Goal: Information Seeking & Learning: Stay updated

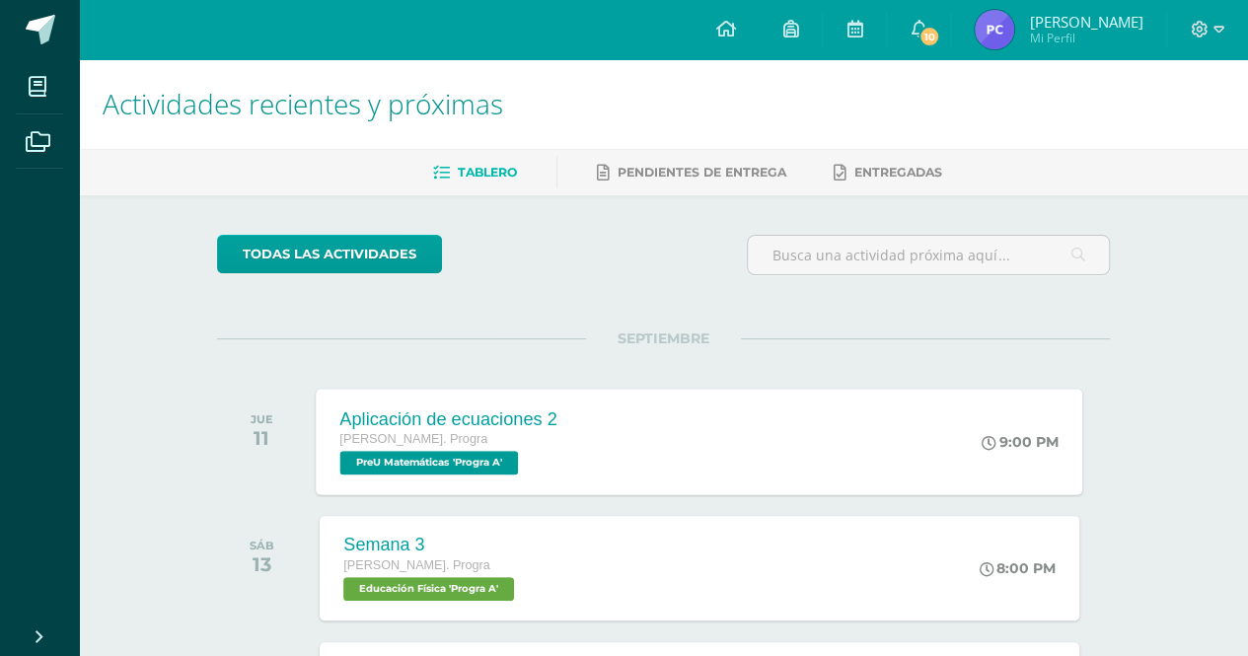
click at [647, 491] on div "Aplicación de ecuaciones 2 [PERSON_NAME]. Progra PreU Matemáticas 'Progra A' 9:…" at bounding box center [700, 442] width 766 height 106
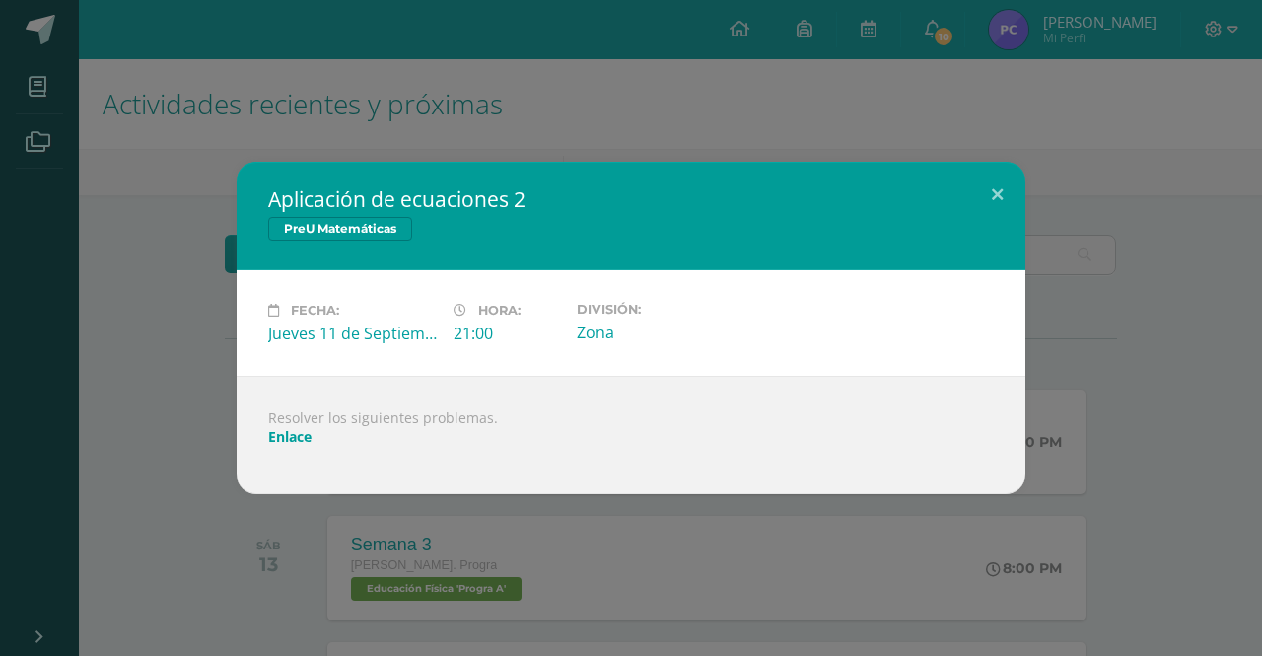
click at [287, 436] on link "Enlace" at bounding box center [289, 436] width 43 height 19
click at [938, 89] on div "Aplicación de ecuaciones 2 PreU Matemáticas Fecha: [DATE] Hora: 21:00 División:" at bounding box center [631, 328] width 1262 height 656
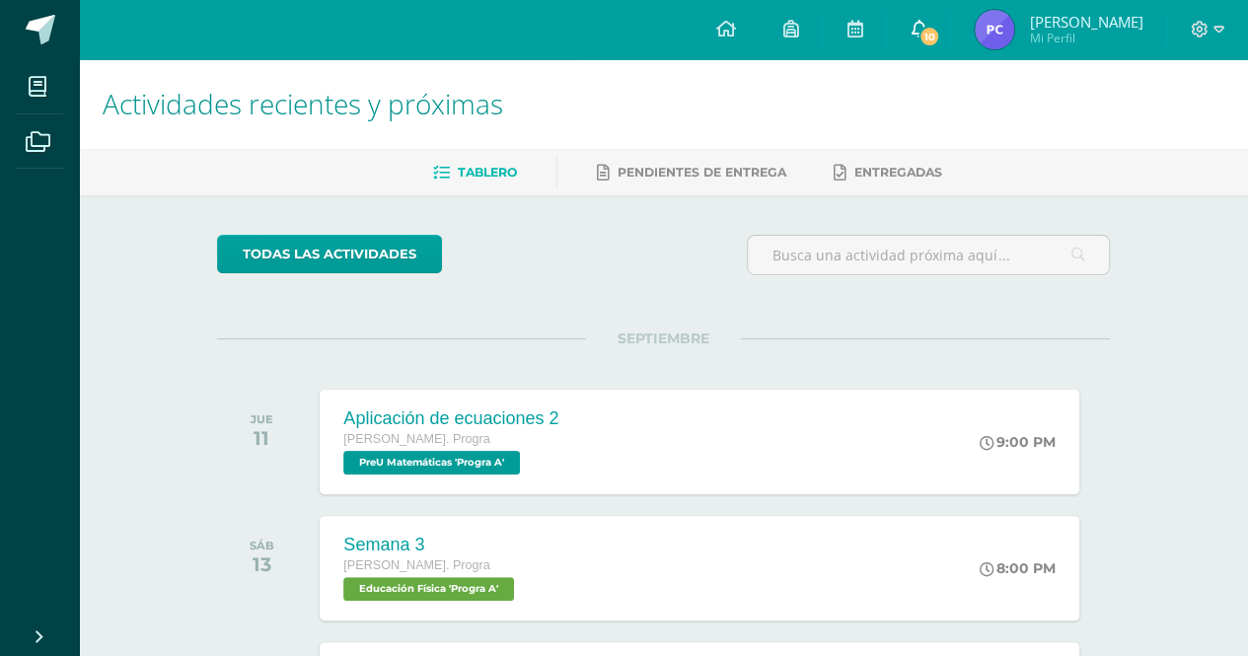
click at [940, 32] on span "10" at bounding box center [929, 37] width 22 height 22
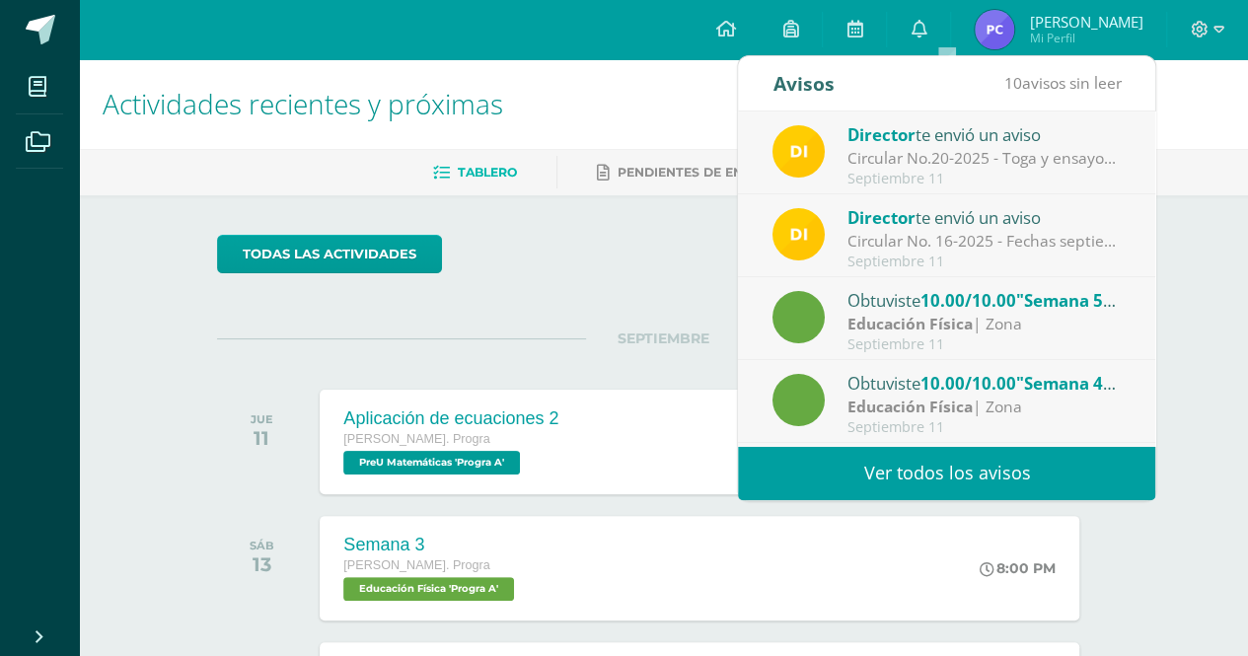
click at [989, 473] on link "Ver todos los avisos" at bounding box center [946, 473] width 417 height 54
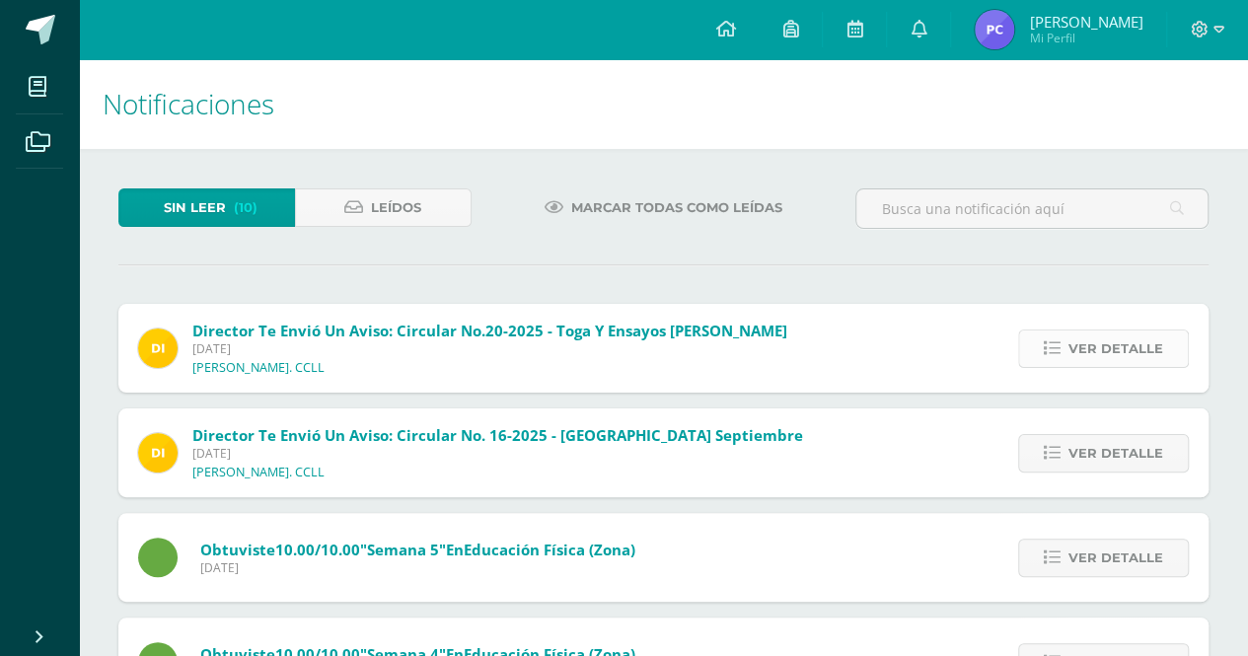
click at [1059, 348] on icon at bounding box center [1051, 348] width 17 height 17
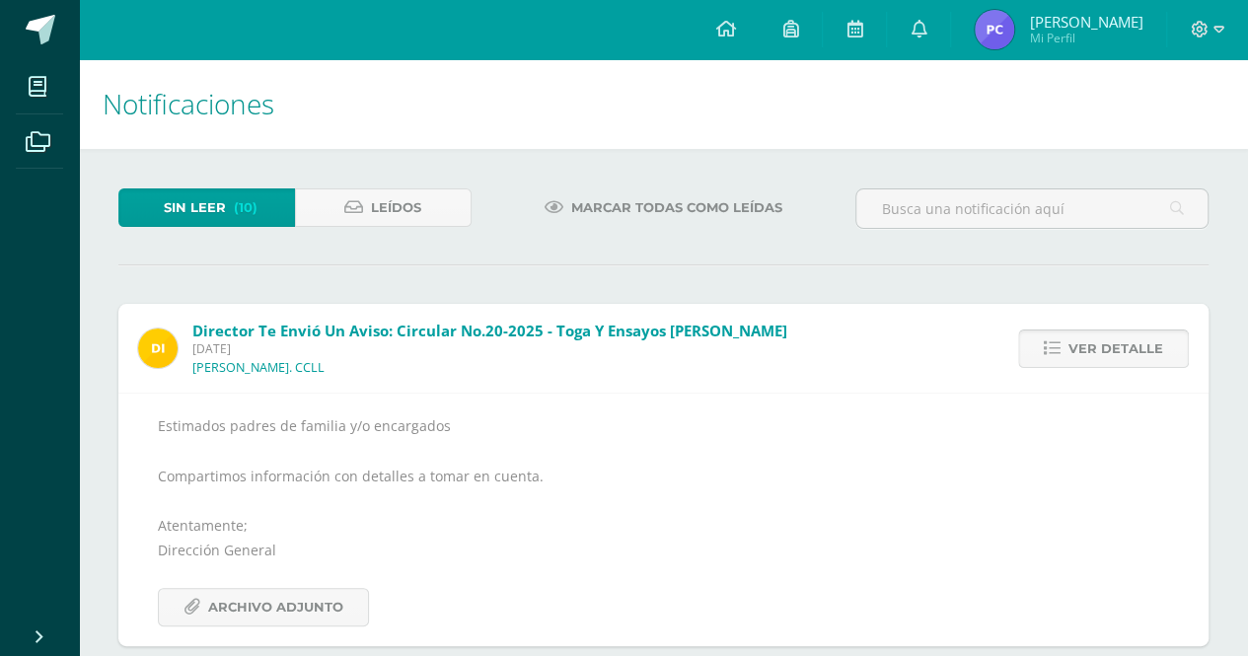
click at [1059, 348] on icon at bounding box center [1051, 348] width 17 height 17
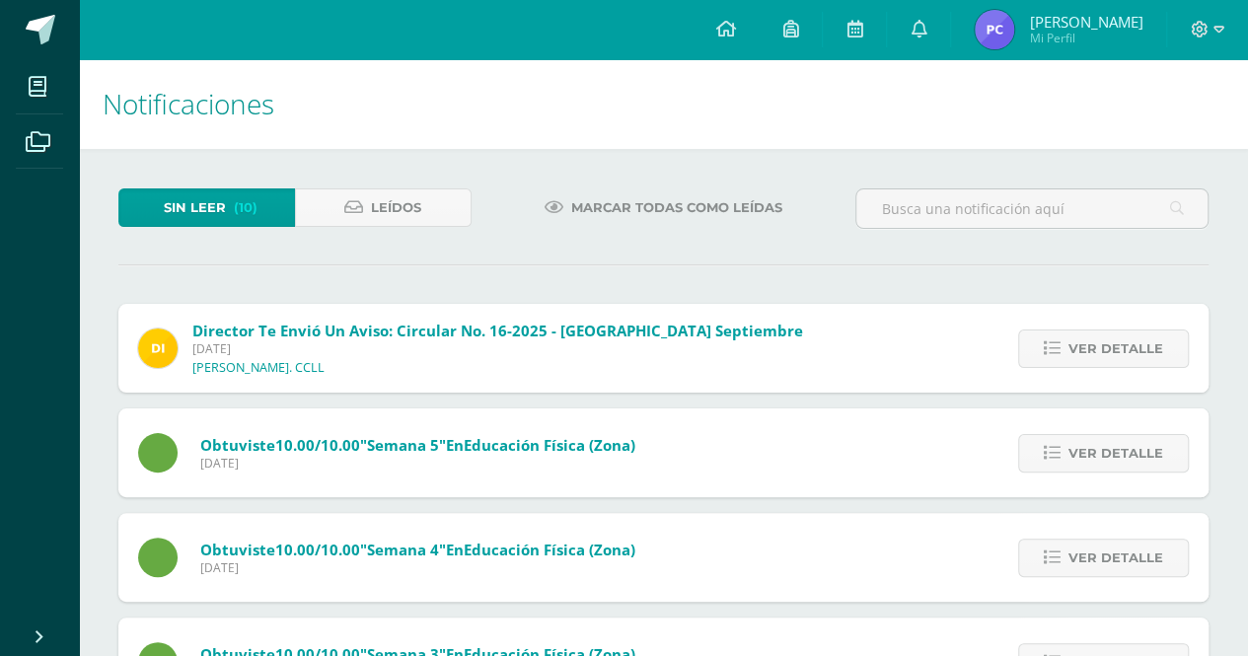
click at [1059, 348] on icon at bounding box center [1051, 348] width 17 height 17
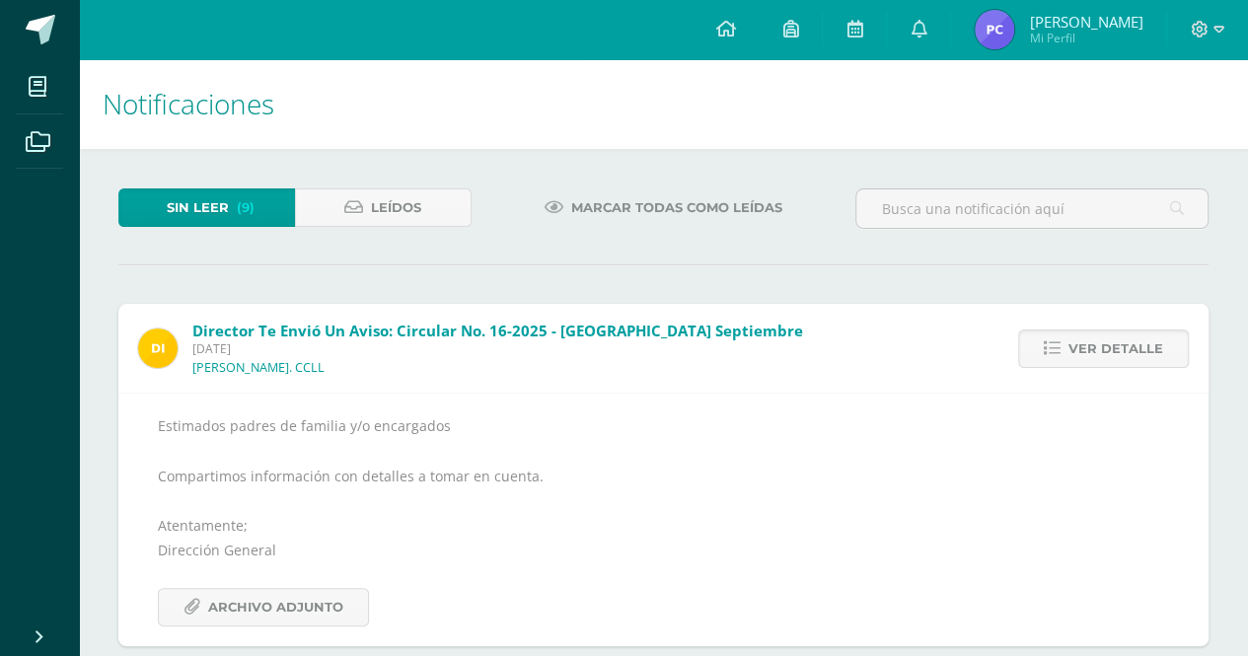
click at [1059, 348] on icon at bounding box center [1051, 348] width 17 height 17
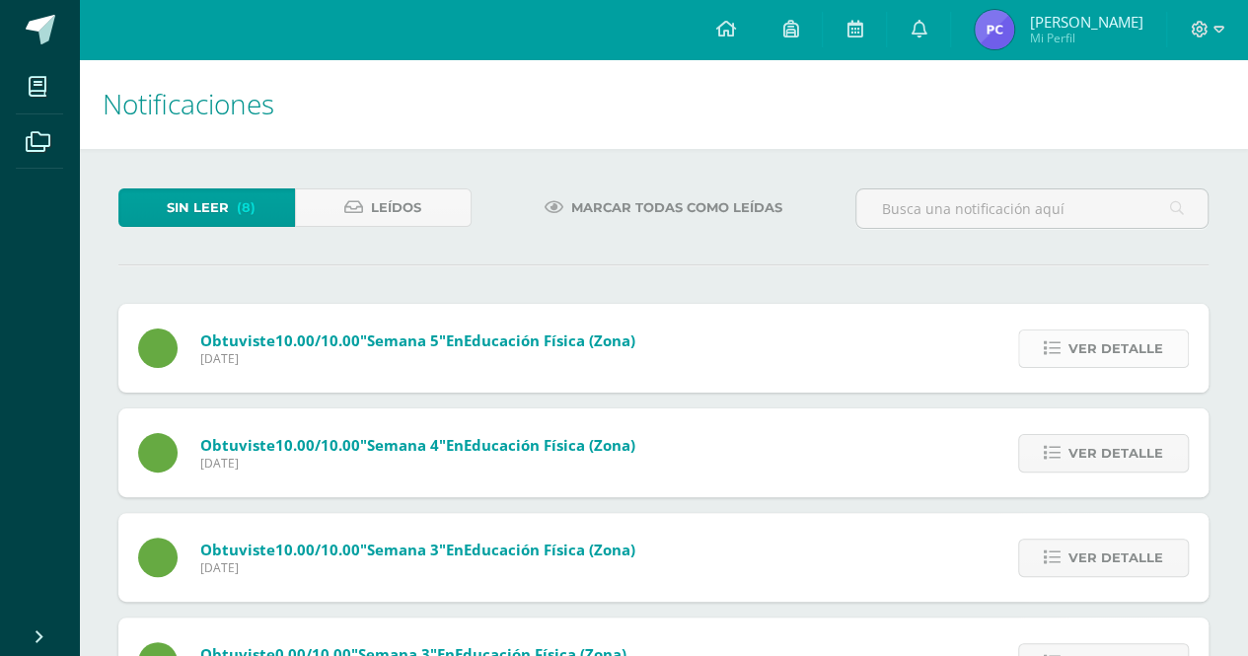
click at [1109, 353] on span "Ver detalle" at bounding box center [1115, 348] width 95 height 36
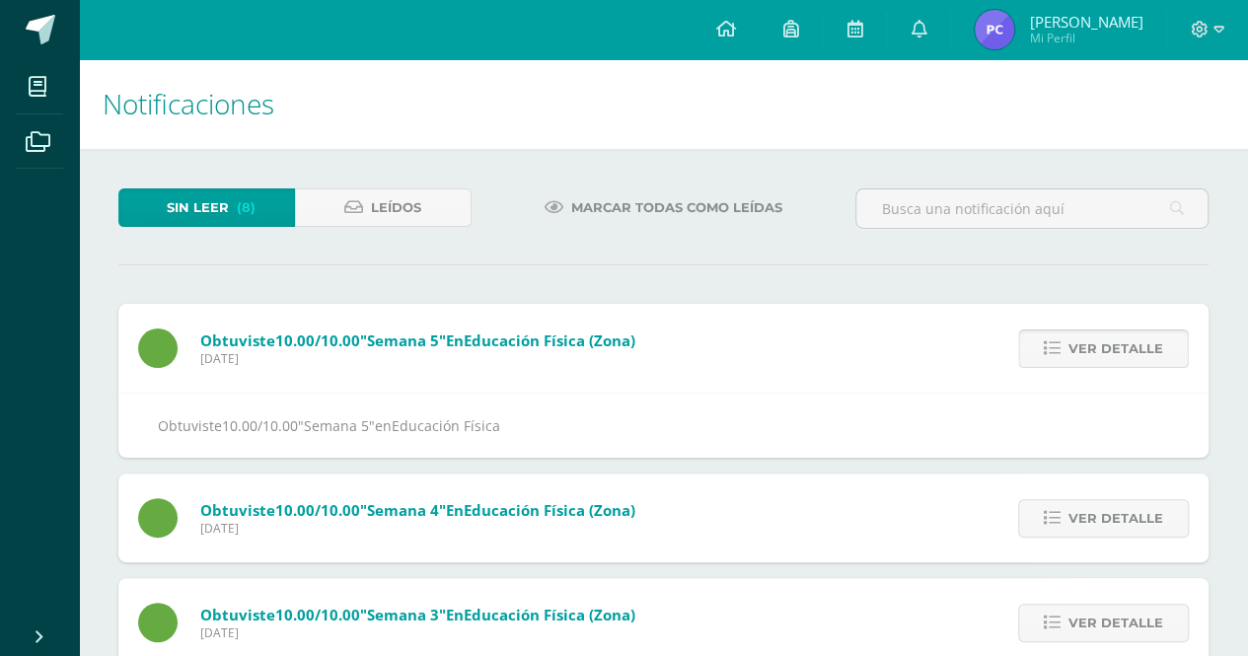
click at [1109, 353] on span "Ver detalle" at bounding box center [1115, 348] width 95 height 36
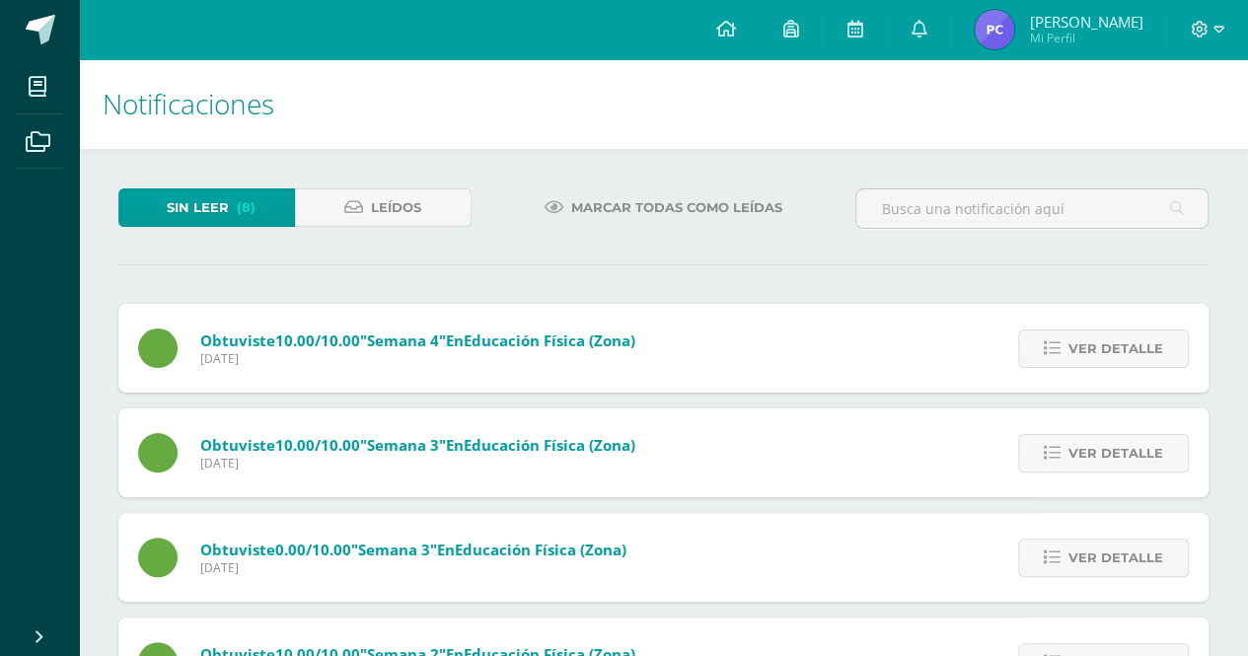
click at [1109, 353] on span "Ver detalle" at bounding box center [1115, 348] width 95 height 36
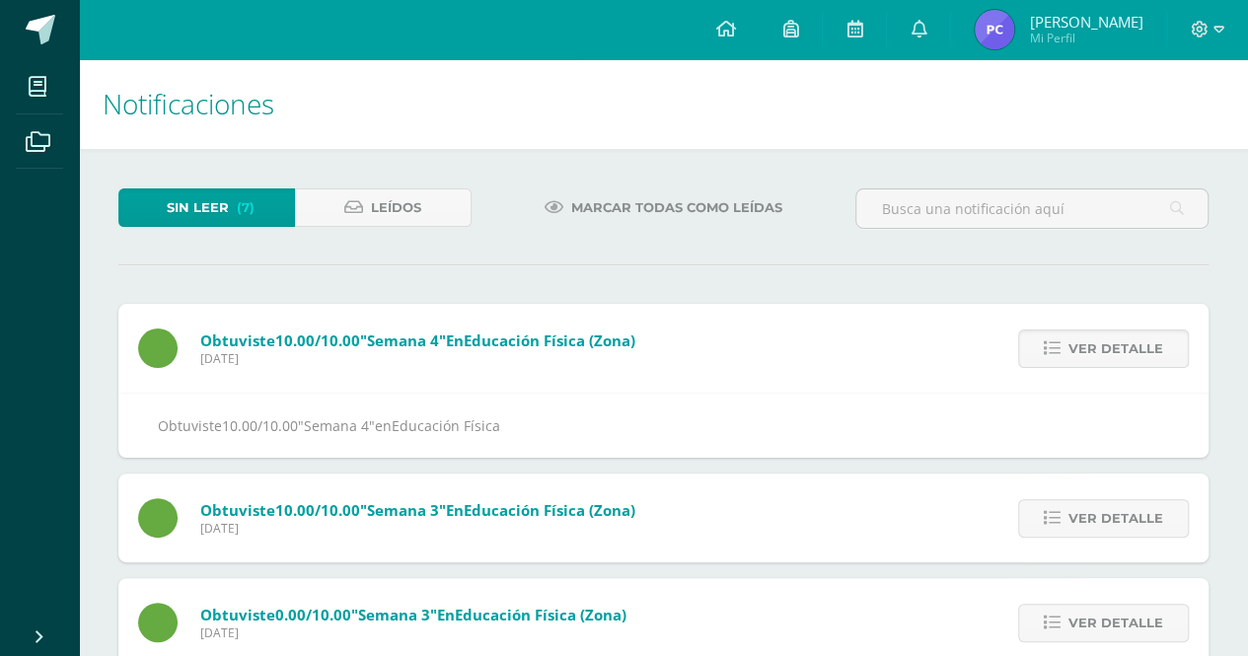
click at [1109, 353] on span "Ver detalle" at bounding box center [1115, 348] width 95 height 36
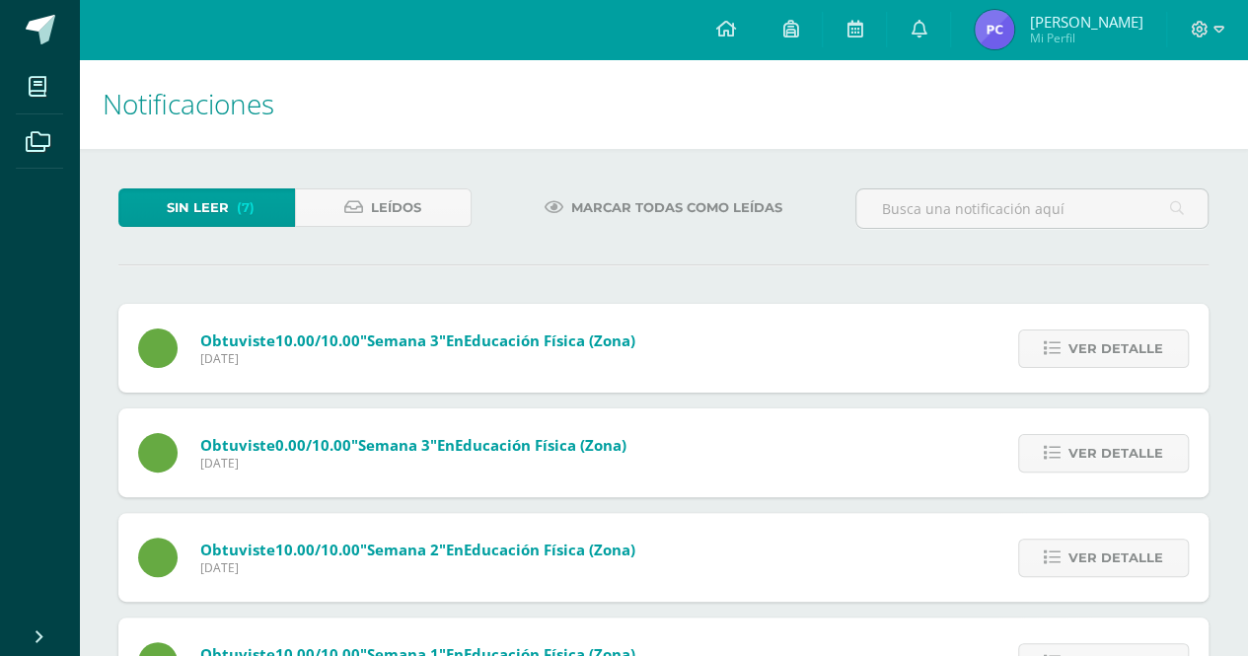
click at [1109, 353] on span "Ver detalle" at bounding box center [1115, 348] width 95 height 36
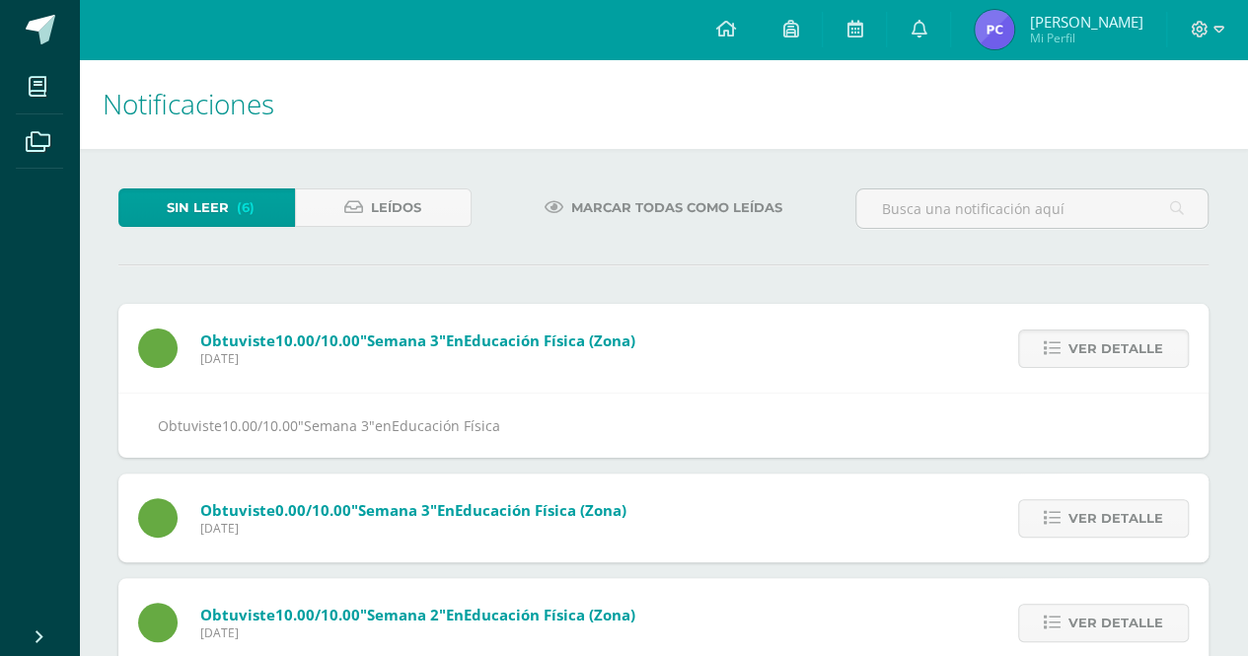
click at [1109, 353] on span "Ver detalle" at bounding box center [1115, 348] width 95 height 36
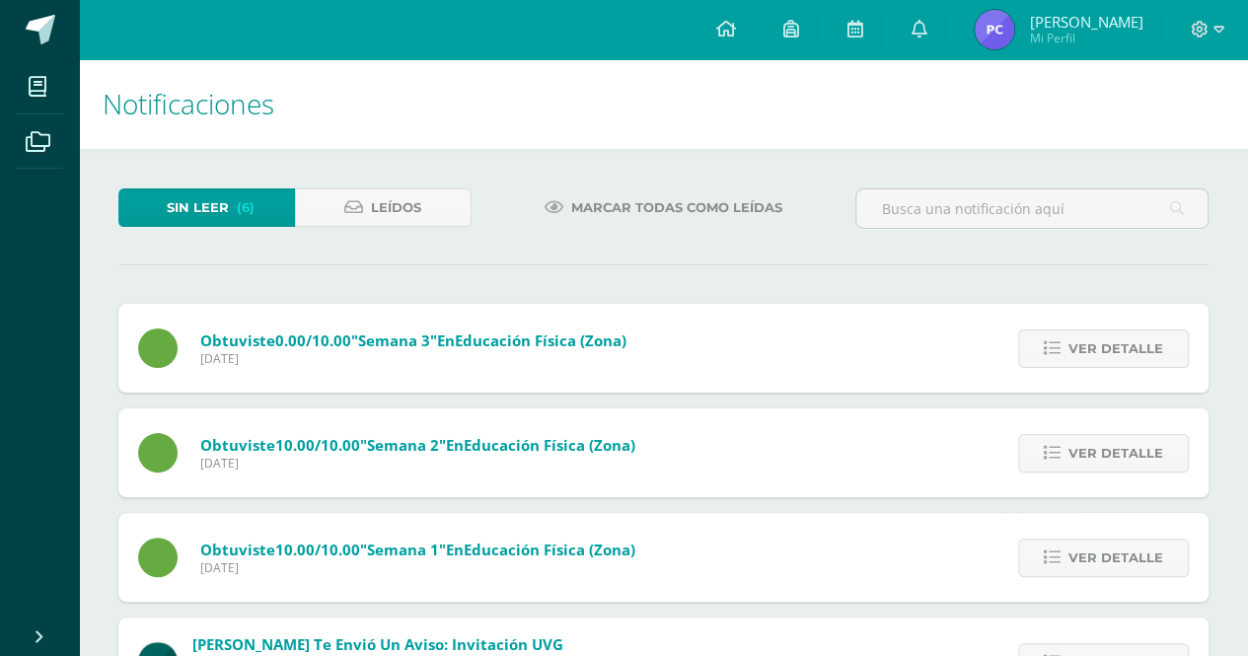
click at [1109, 353] on span "Ver detalle" at bounding box center [1115, 348] width 95 height 36
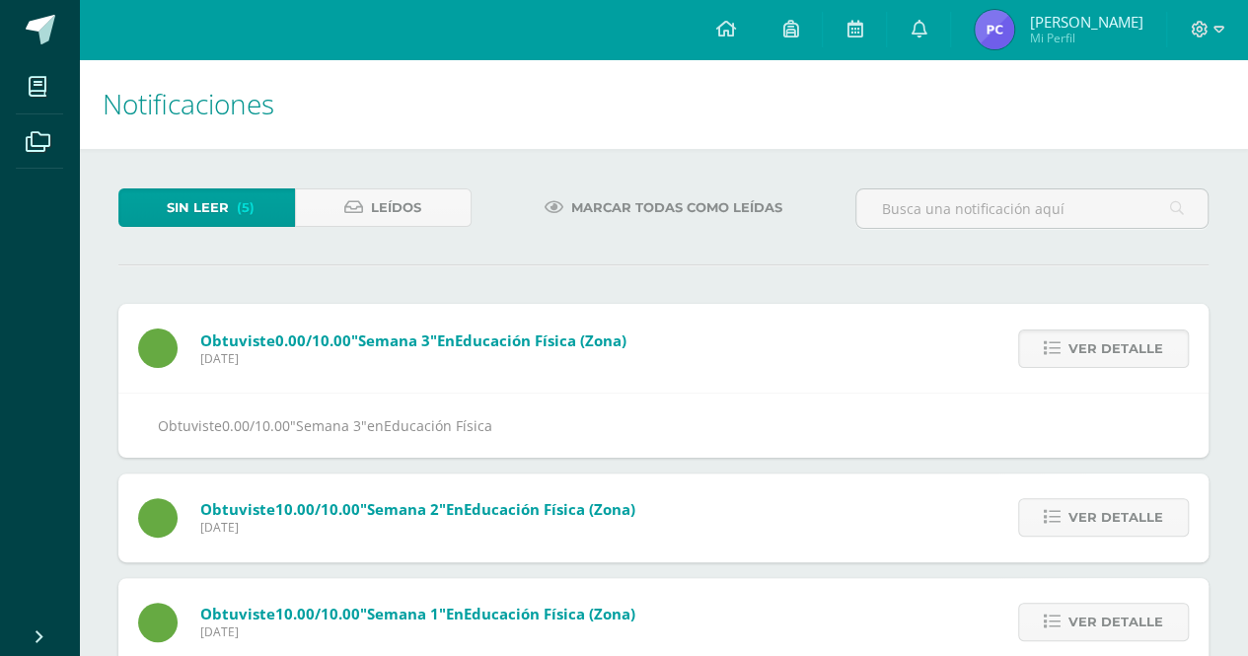
click at [1109, 353] on span "Ver detalle" at bounding box center [1115, 348] width 95 height 36
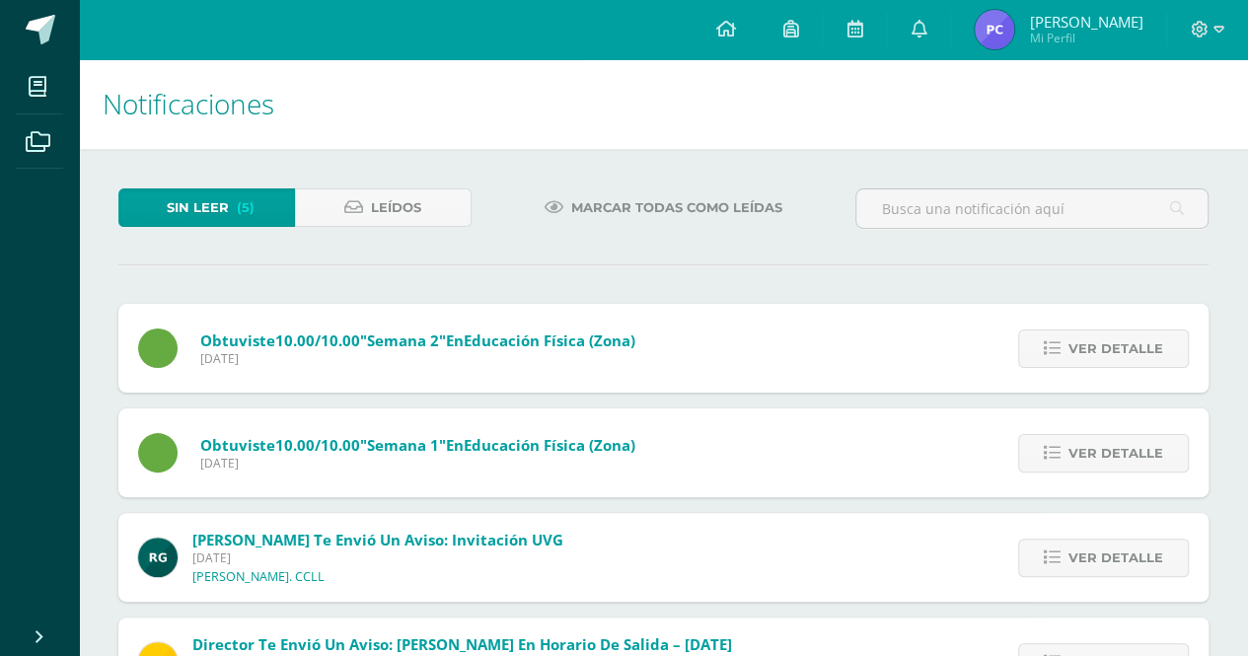
click at [1109, 353] on span "Ver detalle" at bounding box center [1115, 348] width 95 height 36
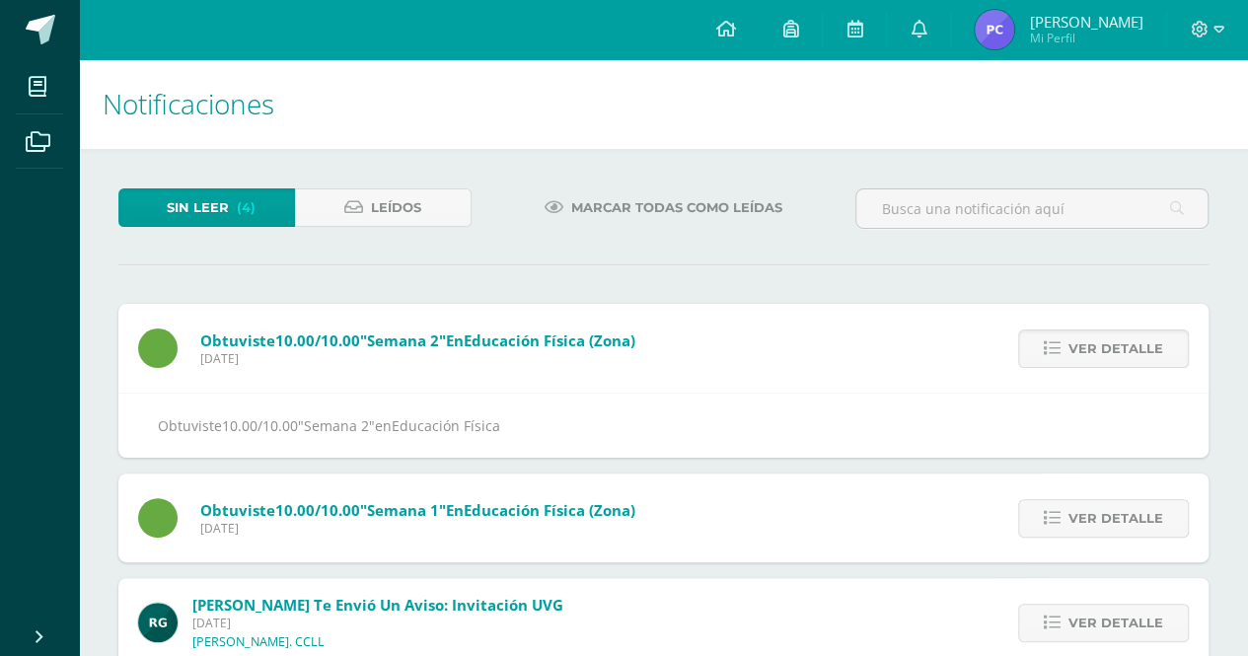
click at [1109, 353] on span "Ver detalle" at bounding box center [1115, 348] width 95 height 36
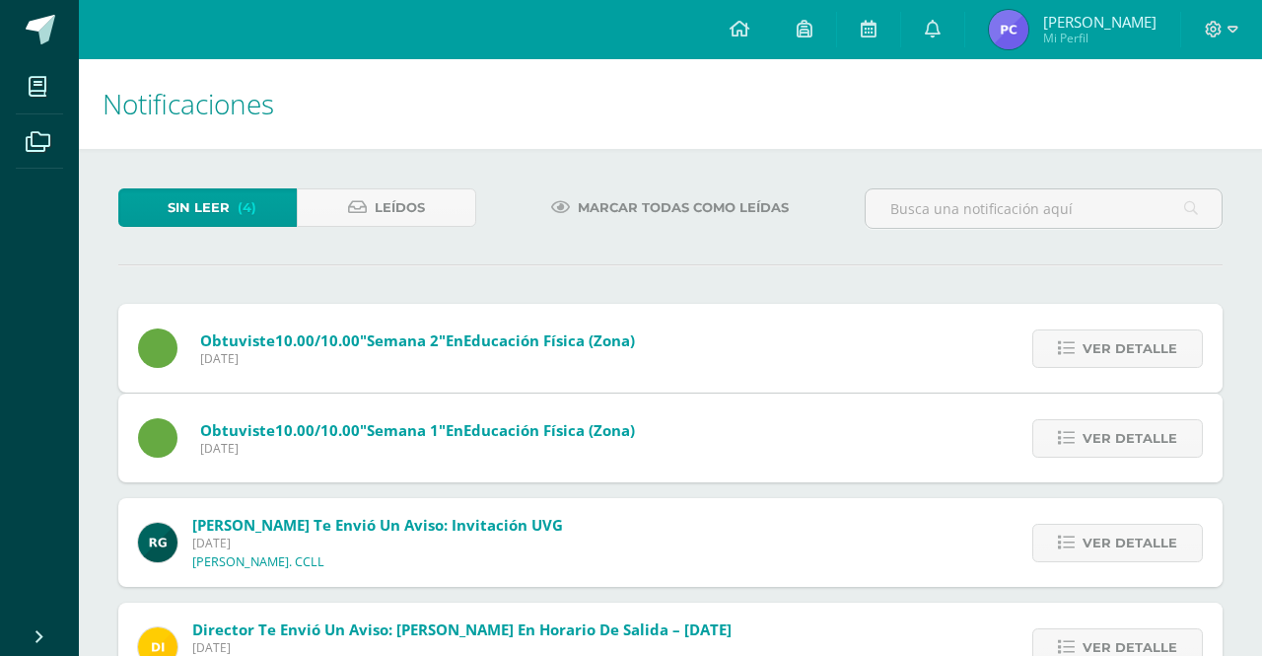
click at [1109, 420] on span "Ver detalle" at bounding box center [1130, 438] width 95 height 36
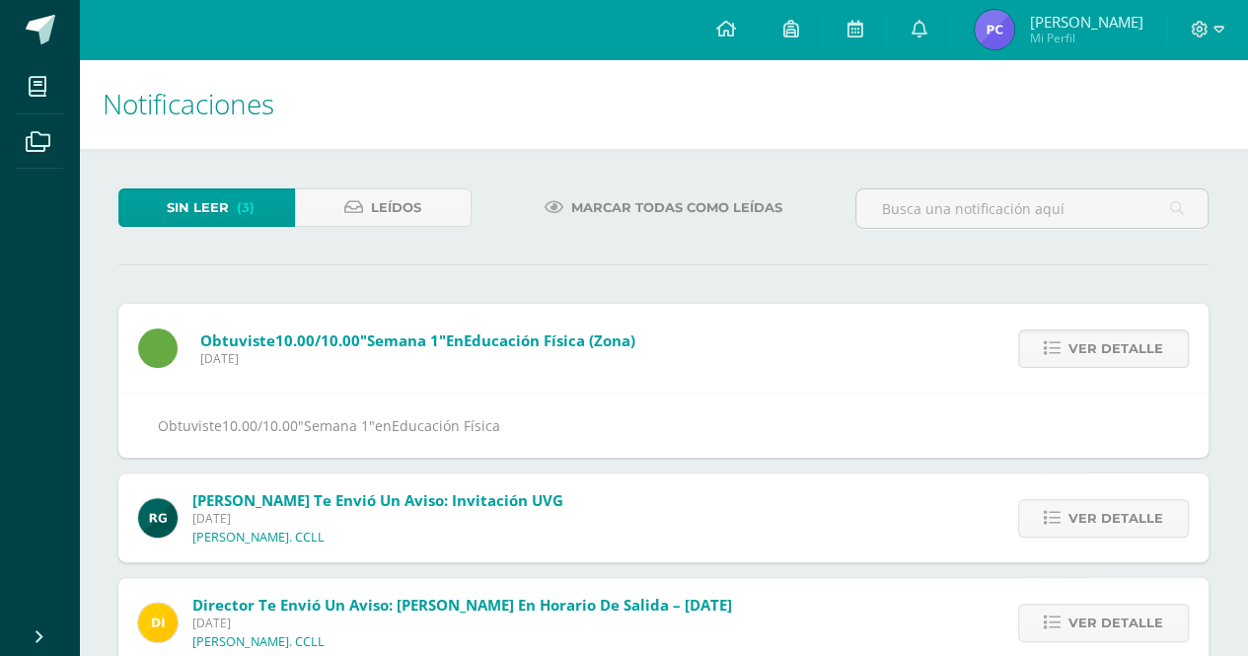
click at [1109, 353] on span "Ver detalle" at bounding box center [1115, 348] width 95 height 36
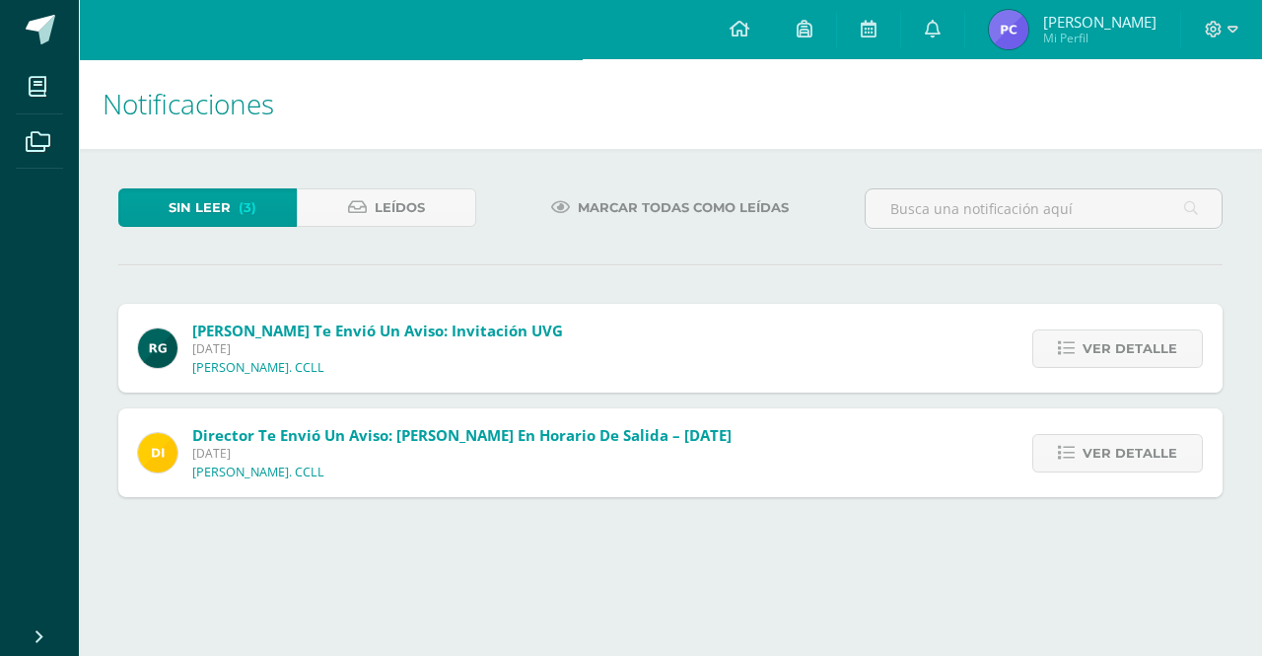
click at [1109, 353] on span "Ver detalle" at bounding box center [1130, 348] width 95 height 36
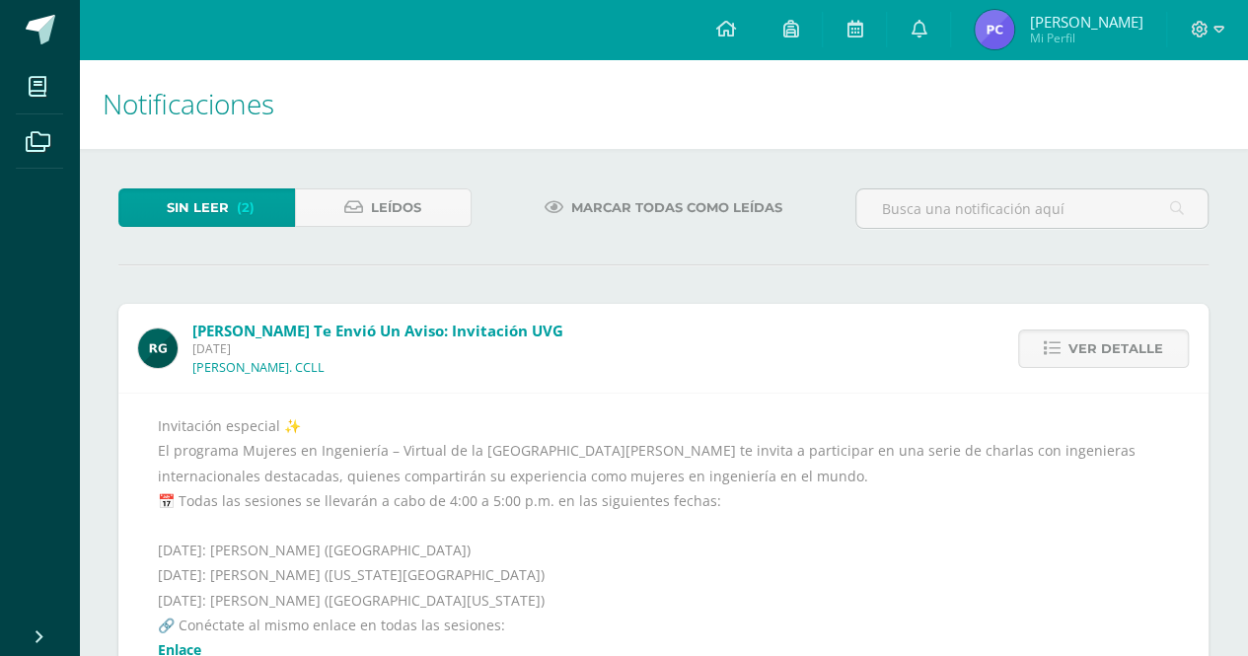
click at [1109, 353] on span "Ver detalle" at bounding box center [1115, 348] width 95 height 36
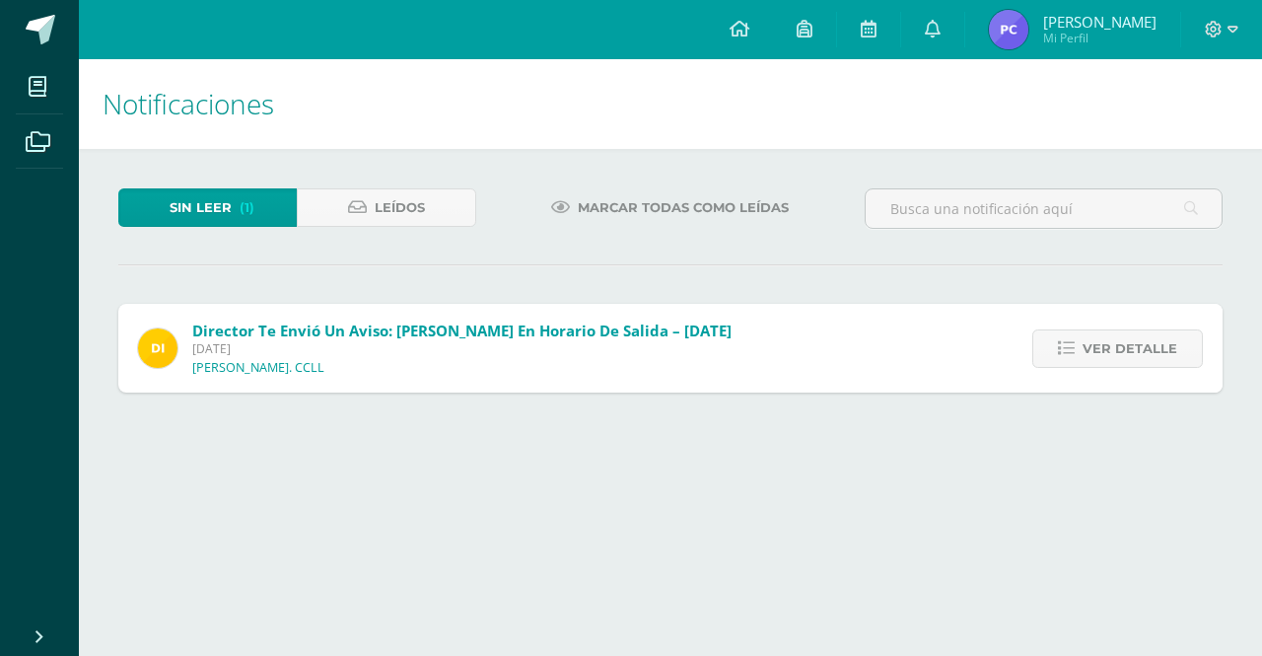
click at [1109, 353] on span "Ver detalle" at bounding box center [1130, 348] width 95 height 36
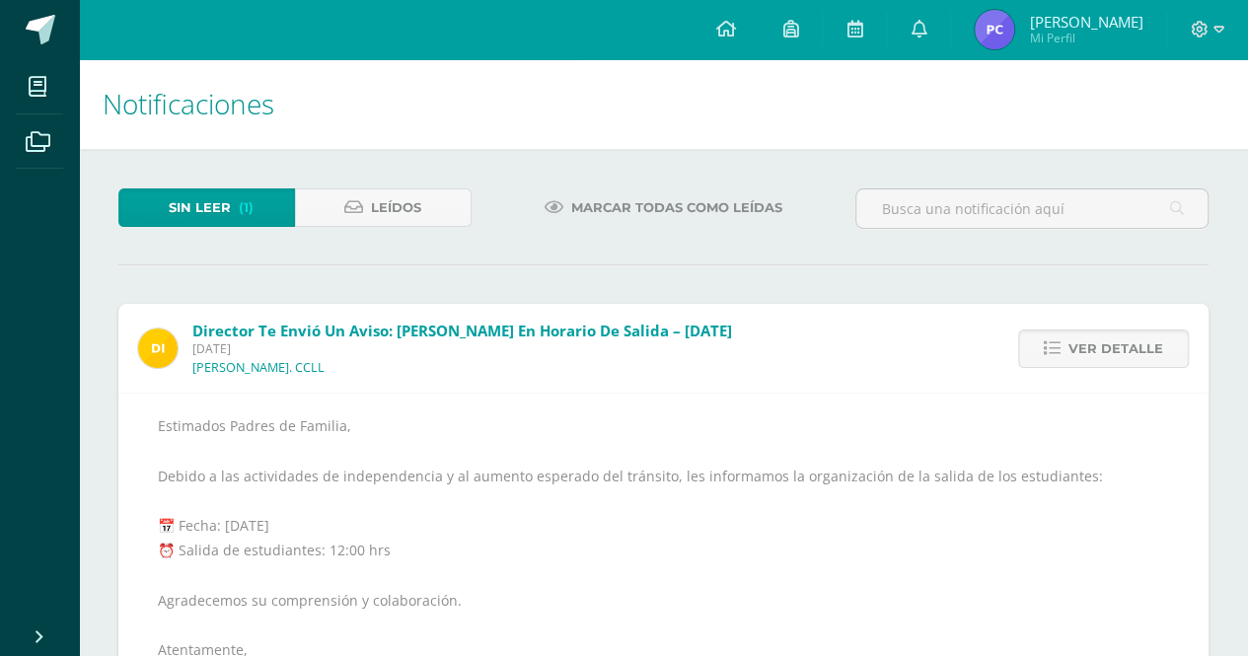
scroll to position [137, 0]
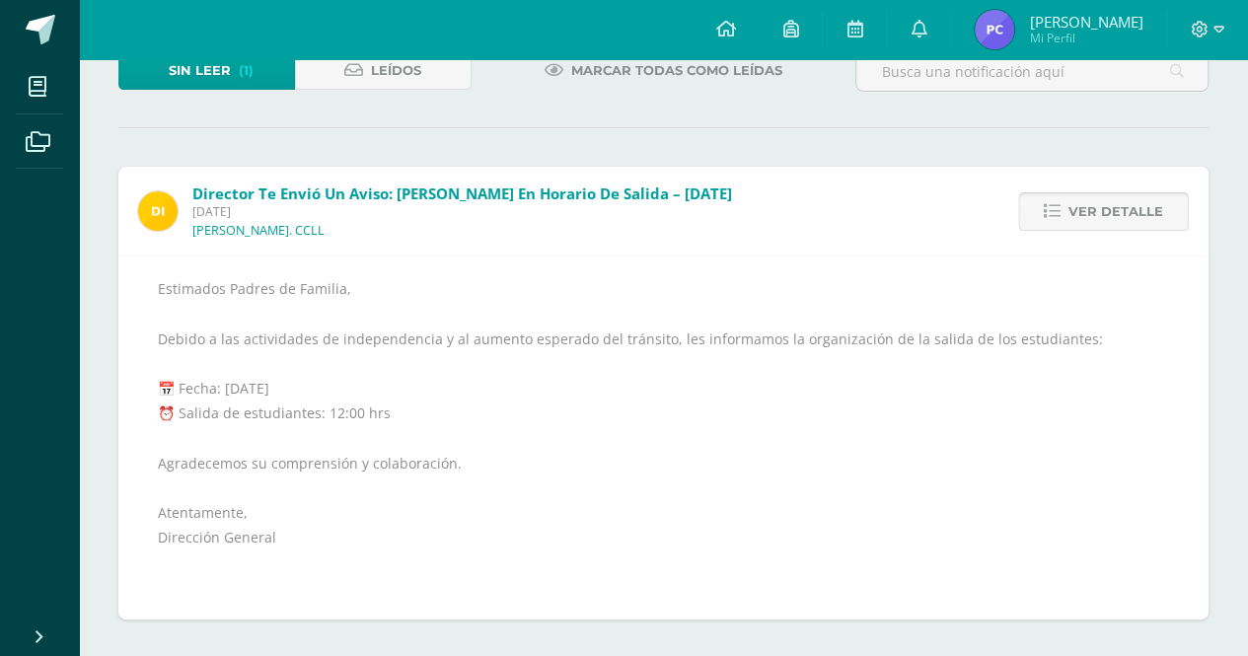
click at [1073, 206] on span "Ver detalle" at bounding box center [1115, 211] width 95 height 36
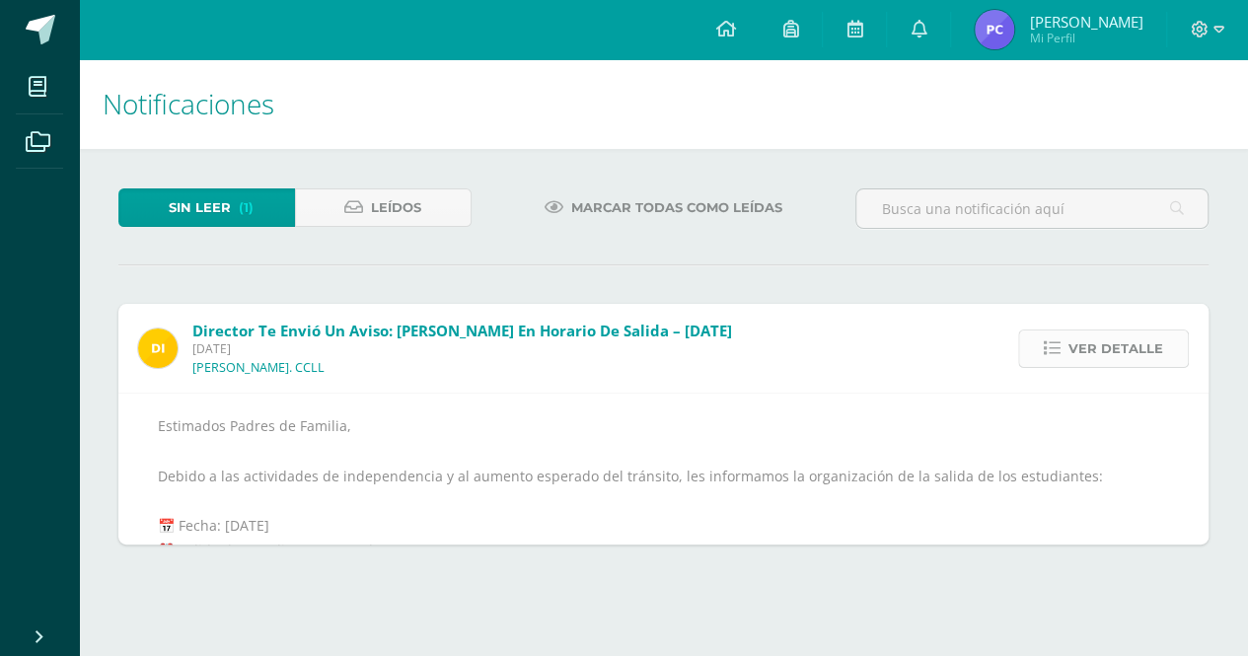
scroll to position [0, 0]
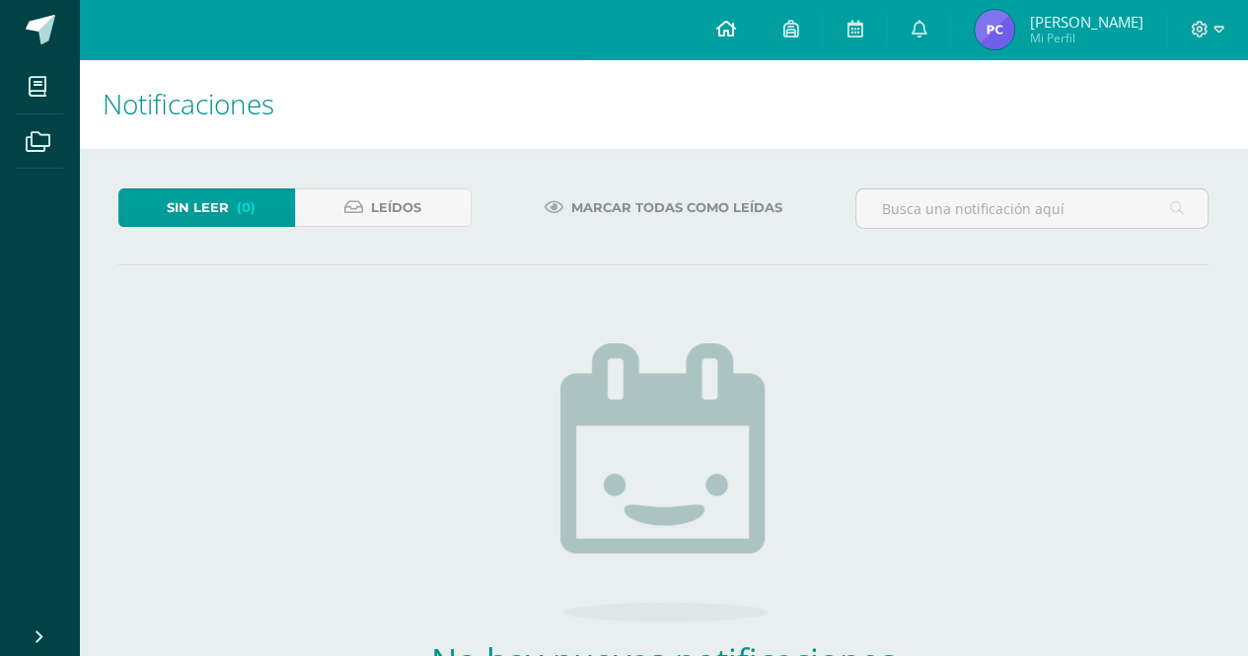
click at [735, 33] on icon at bounding box center [725, 29] width 20 height 18
